Goal: Information Seeking & Learning: Get advice/opinions

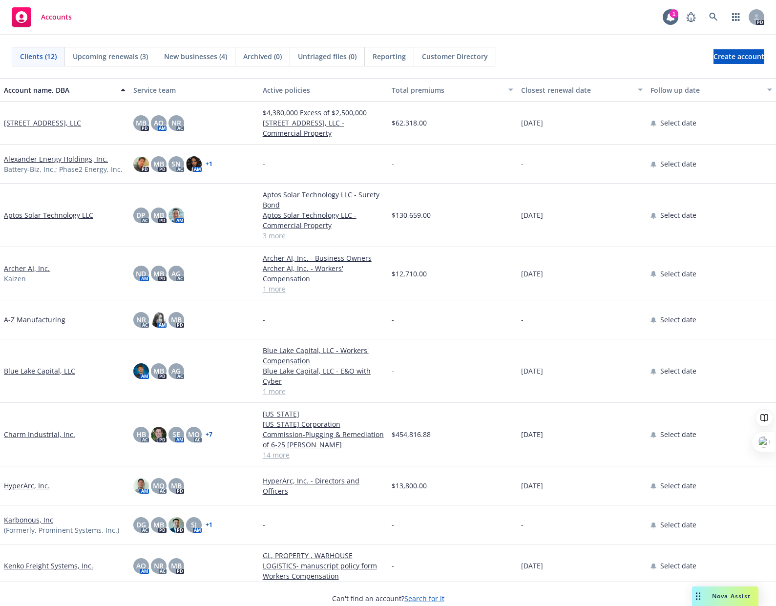
click at [745, 590] on div "Nova Assist" at bounding box center [725, 596] width 66 height 20
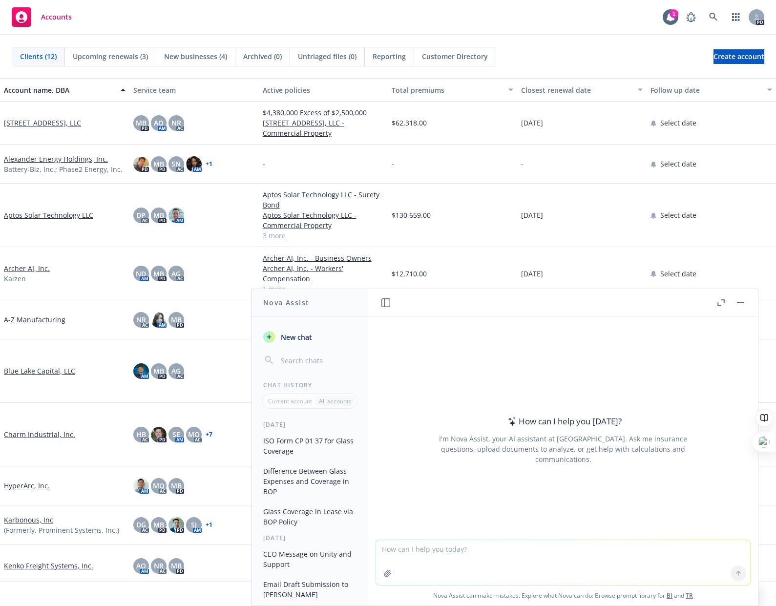
click at [563, 566] on textarea at bounding box center [563, 562] width 374 height 45
type textarea "w"
type textarea "s"
type textarea "suggest work dinner venue in [GEOGRAPHIC_DATA]"
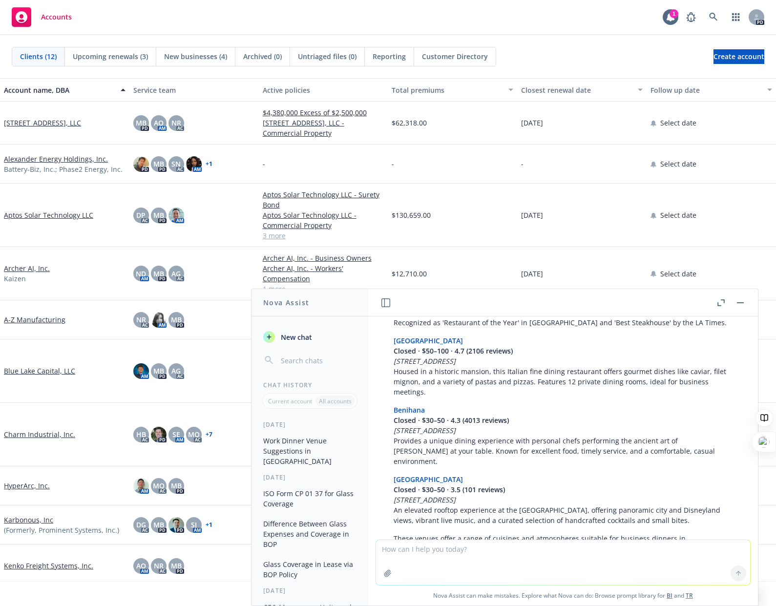
scroll to position [159, 0]
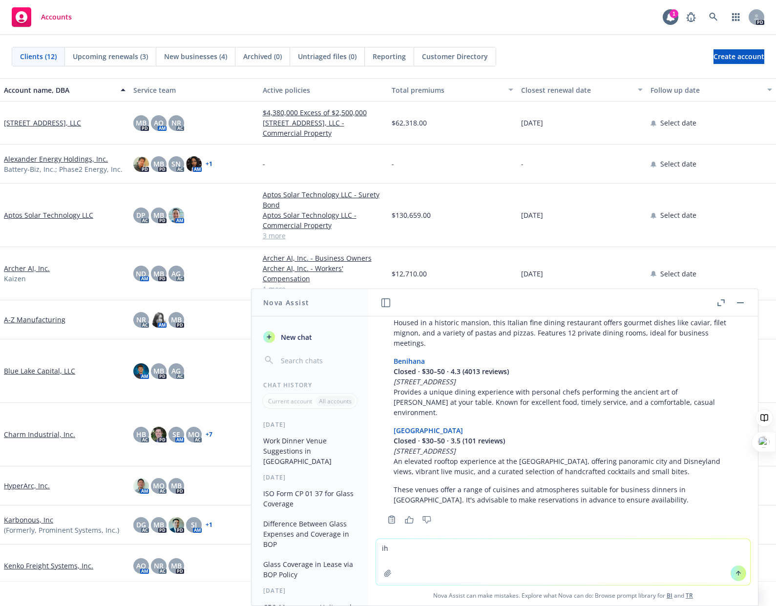
type textarea "i"
type textarea "michelin star"
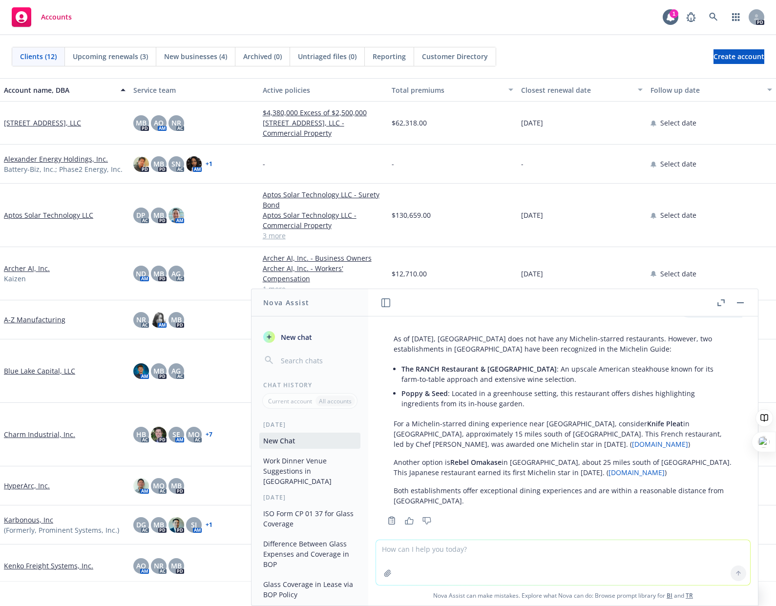
scroll to position [398, 0]
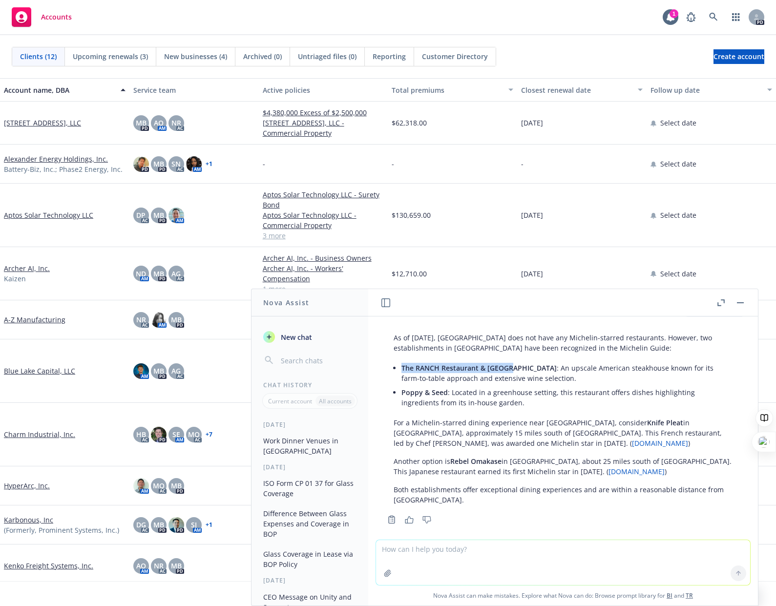
drag, startPoint x: 507, startPoint y: 358, endPoint x: 396, endPoint y: 359, distance: 110.8
click at [396, 359] on div "As of [DATE], [GEOGRAPHIC_DATA] does not have any Michelin-starred restaurants.…" at bounding box center [563, 419] width 358 height 180
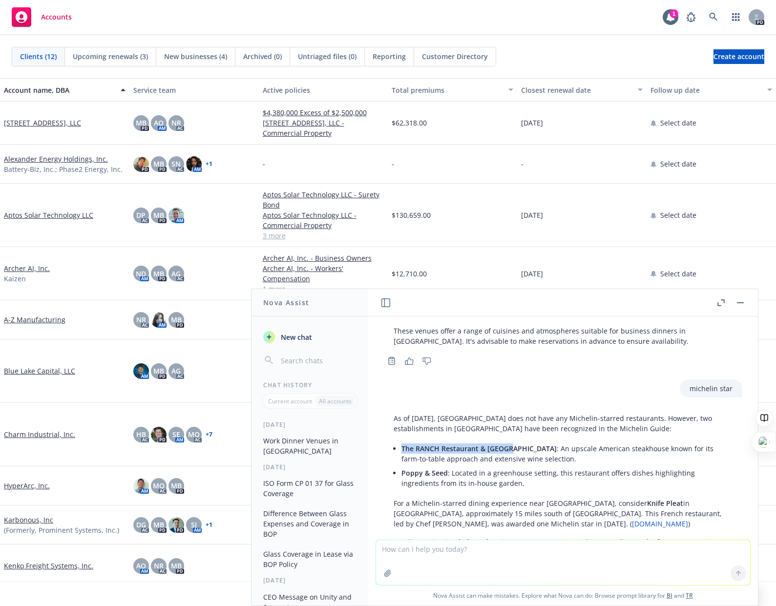
scroll to position [300, 0]
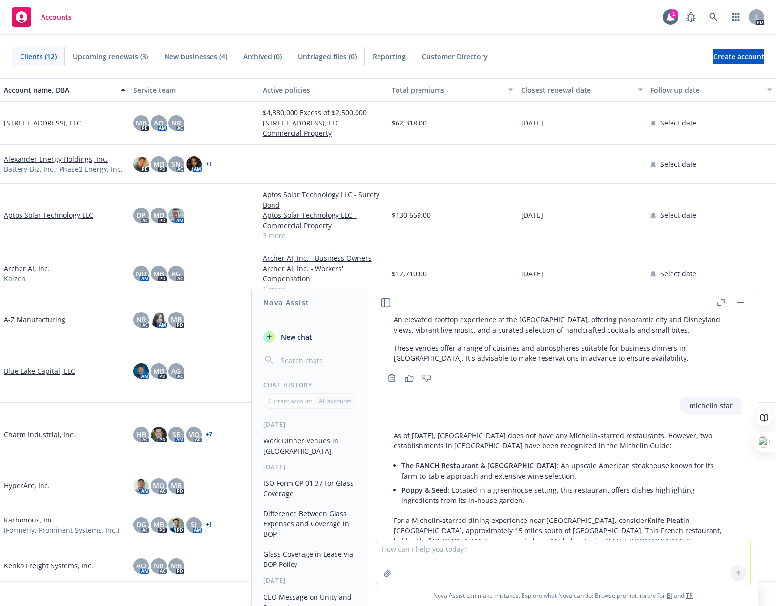
click at [454, 555] on textarea at bounding box center [563, 562] width 374 height 45
type textarea "reviews for [PERSON_NAME]"
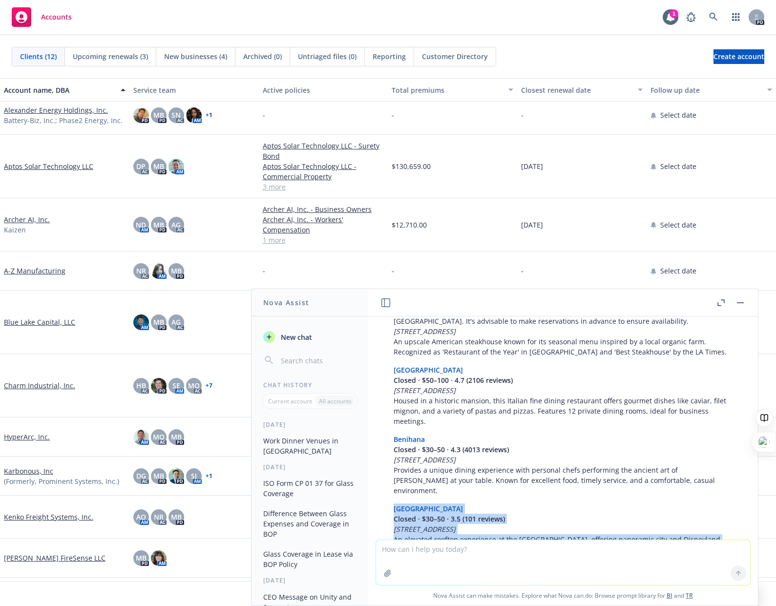
scroll to position [105, 0]
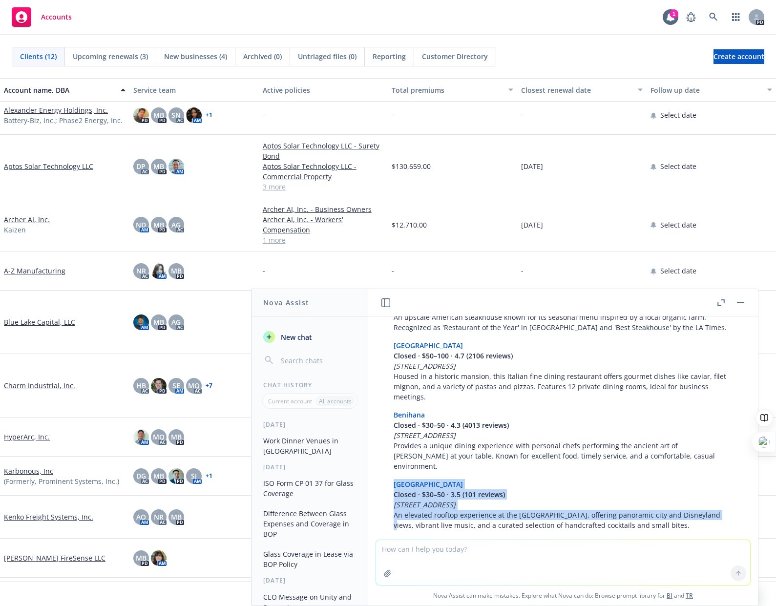
drag, startPoint x: 503, startPoint y: 526, endPoint x: 381, endPoint y: 476, distance: 132.4
click at [381, 476] on div "For a work dinner in [GEOGRAPHIC_DATA], here are several venues that offer exce…" at bounding box center [563, 414] width 374 height 331
copy link "[GEOGRAPHIC_DATA]"
click at [541, 550] on textarea at bounding box center [563, 562] width 374 height 45
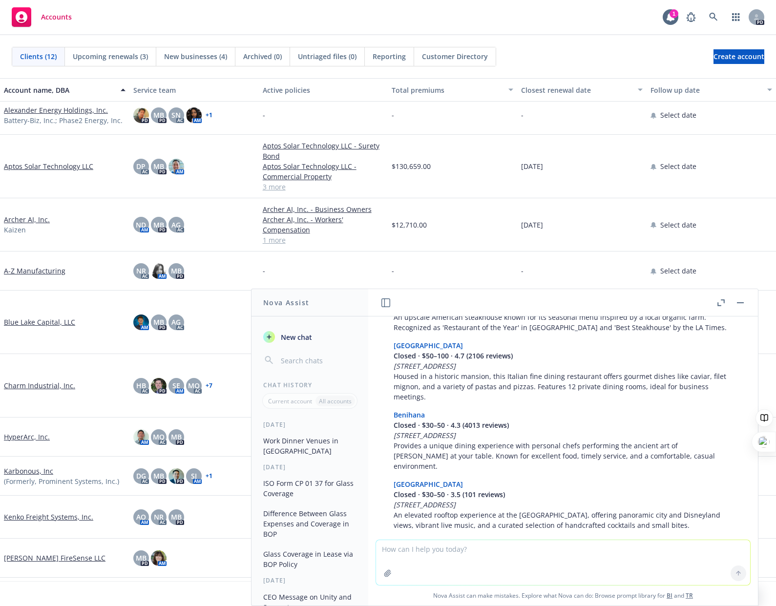
type textarea "r"
type textarea "reviews for prime cut in [GEOGRAPHIC_DATA]"
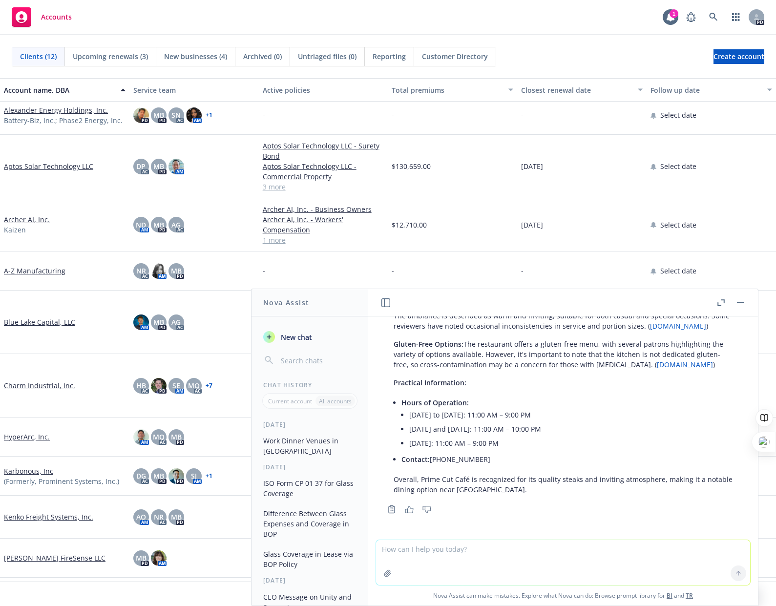
scroll to position [1269, 0]
drag, startPoint x: 740, startPoint y: 299, endPoint x: 738, endPoint y: 304, distance: 5.3
click at [740, 299] on button "button" at bounding box center [740, 303] width 12 height 12
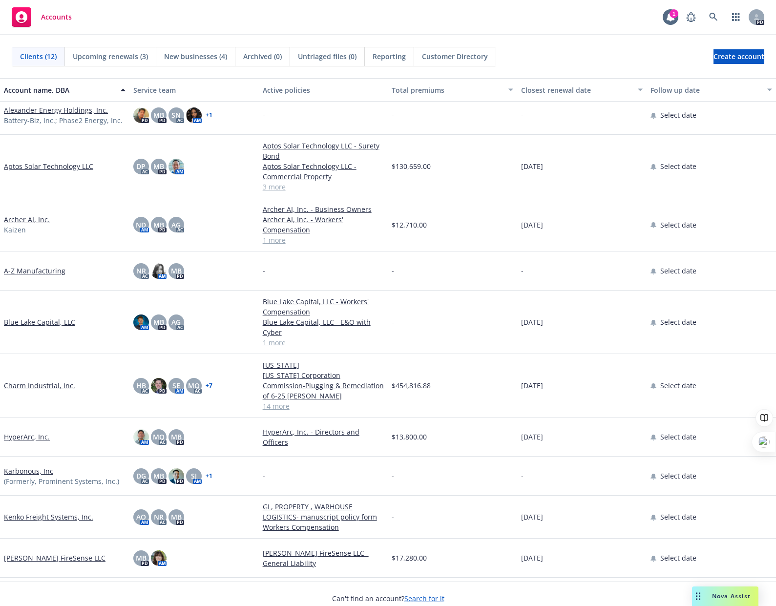
click at [91, 212] on div "Archer AI, Inc. [GEOGRAPHIC_DATA]" at bounding box center [64, 224] width 129 height 53
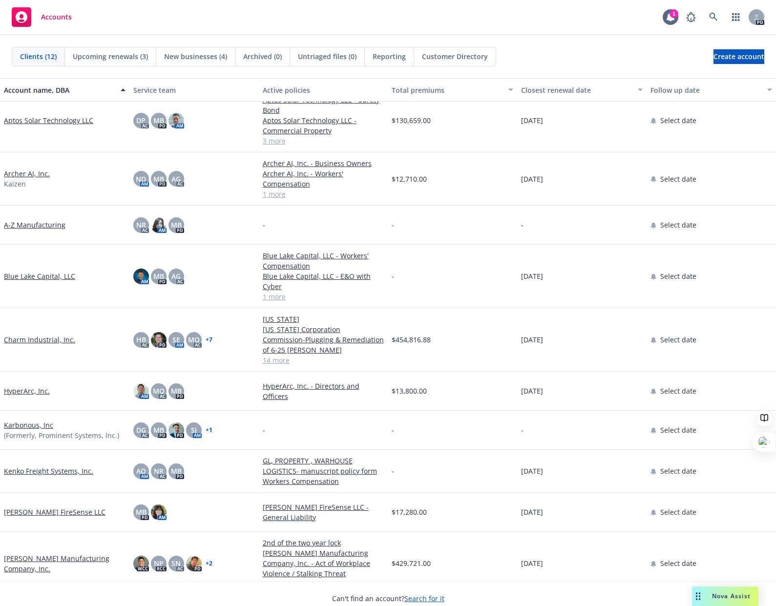
scroll to position [0, 0]
